Goal: Transaction & Acquisition: Obtain resource

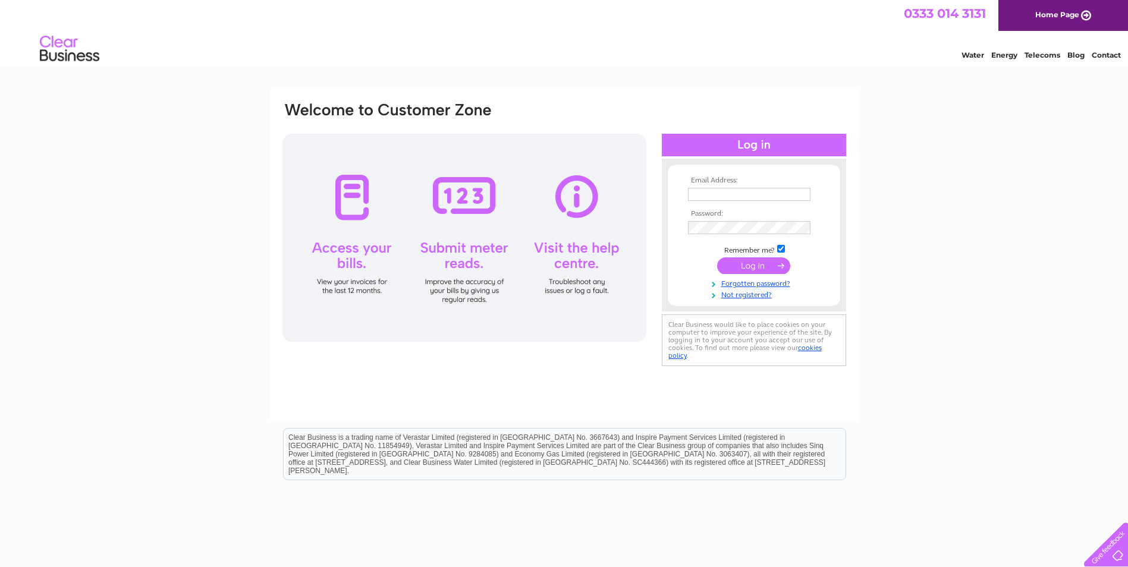
click at [714, 193] on input "text" at bounding box center [749, 194] width 123 height 13
type input "[EMAIL_ADDRESS][DOMAIN_NAME]"
click at [717, 259] on input "submit" at bounding box center [753, 267] width 73 height 17
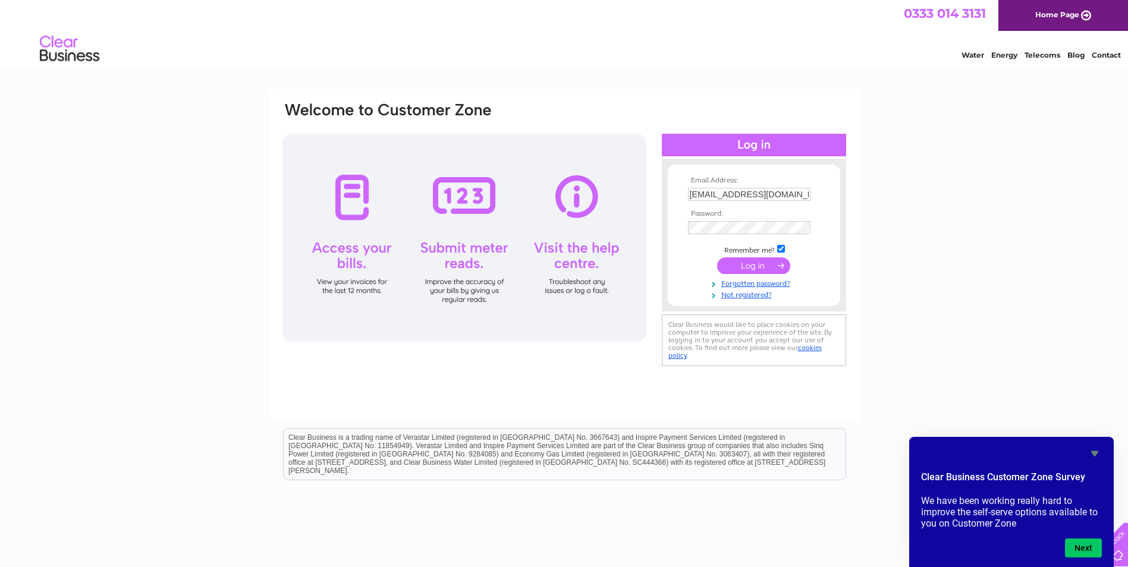
click at [764, 266] on input "submit" at bounding box center [753, 266] width 73 height 17
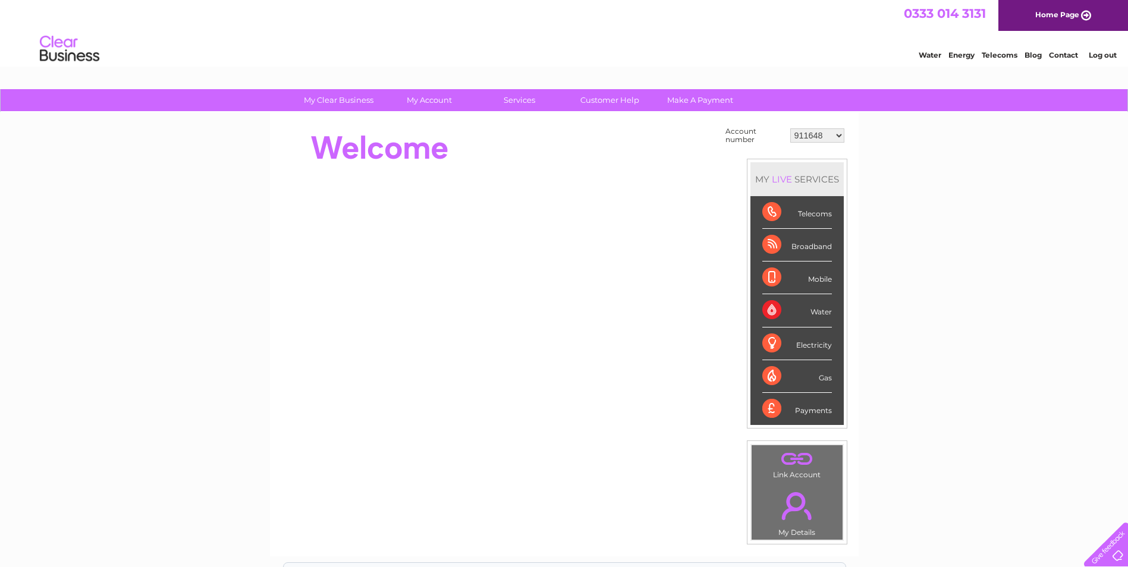
click at [839, 133] on select "911648 975946 979041 980046 990352 990353 990356 990361 997232 1080773 1081707 …" at bounding box center [817, 135] width 54 height 14
select select "990361"
click at [790, 128] on select "911648 975946 979041 980046 990352 990353 990356 990361 997232 1080773 1081707 …" at bounding box center [817, 135] width 54 height 14
click at [837, 136] on select "911648 975946 979041 980046 990352 990353 990356 990361 997232 1080773 1081707 …" at bounding box center [817, 135] width 54 height 14
select select "1136916"
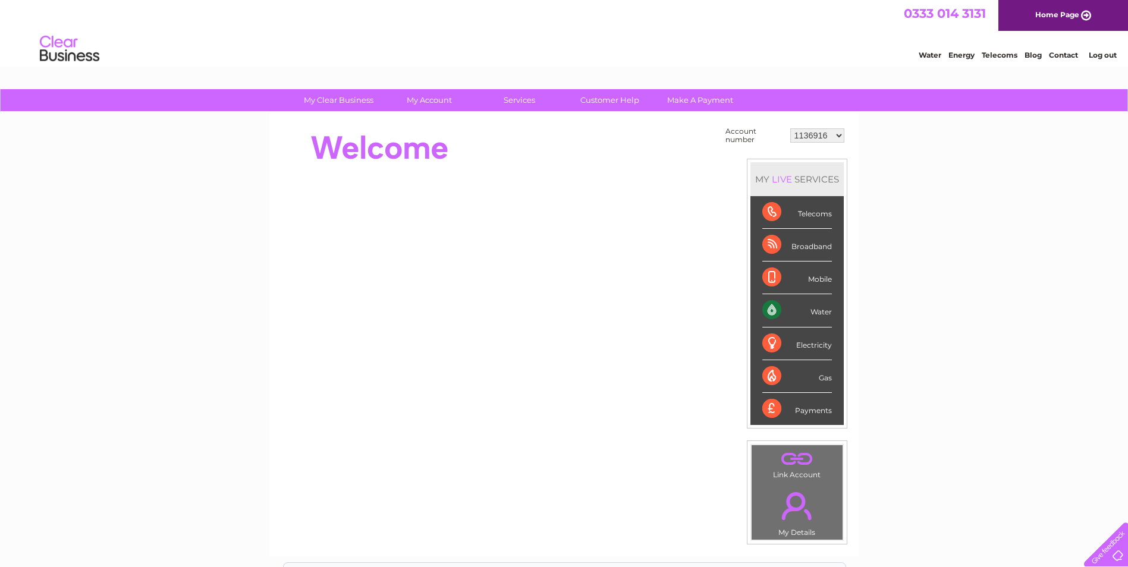
click at [790, 128] on select "911648 975946 979041 980046 990352 990353 990356 990361 997232 1080773 1081707 …" at bounding box center [817, 135] width 54 height 14
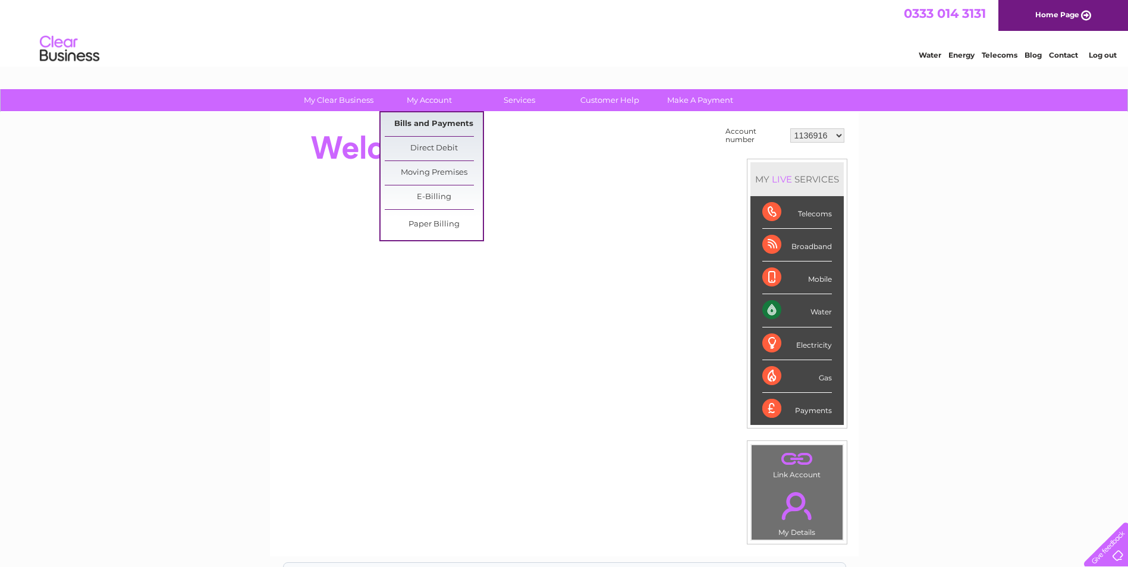
click at [432, 123] on link "Bills and Payments" at bounding box center [434, 124] width 98 height 24
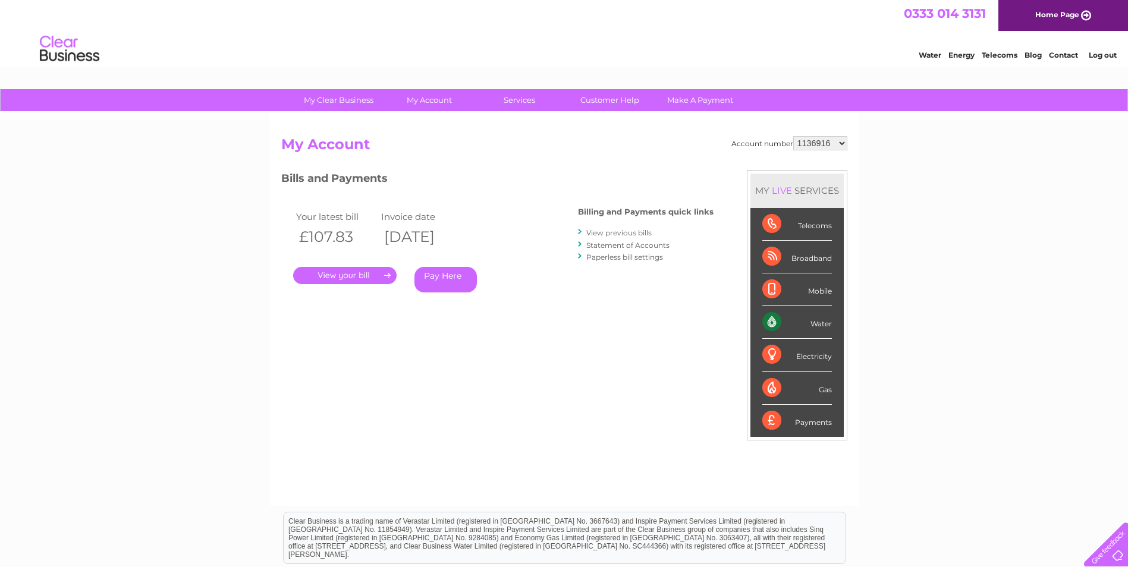
click at [349, 274] on link "." at bounding box center [344, 275] width 103 height 17
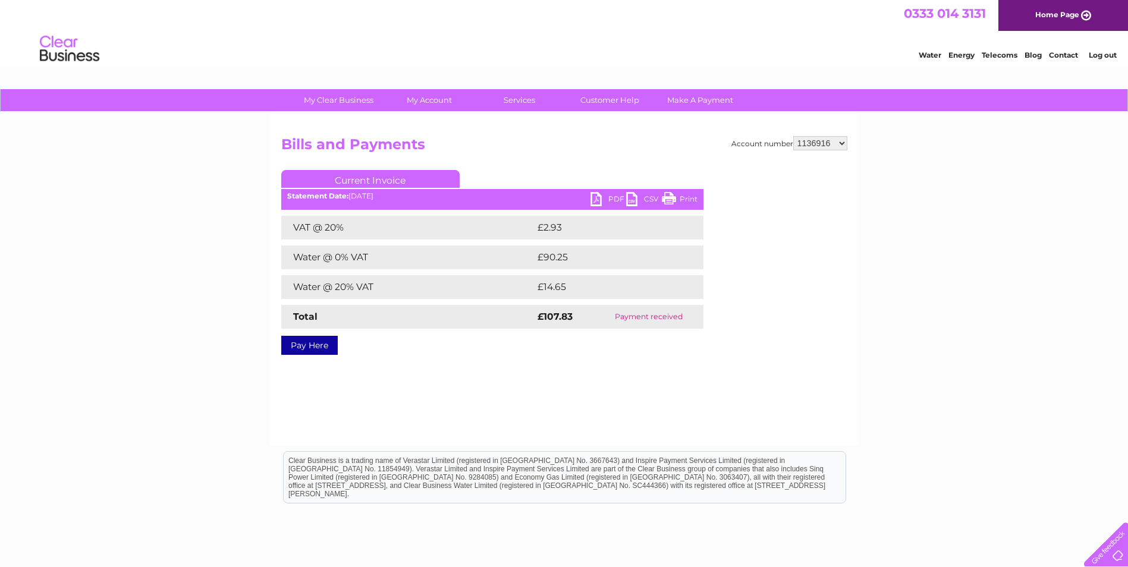
click at [608, 200] on link "PDF" at bounding box center [609, 200] width 36 height 17
